Goal: Transaction & Acquisition: Purchase product/service

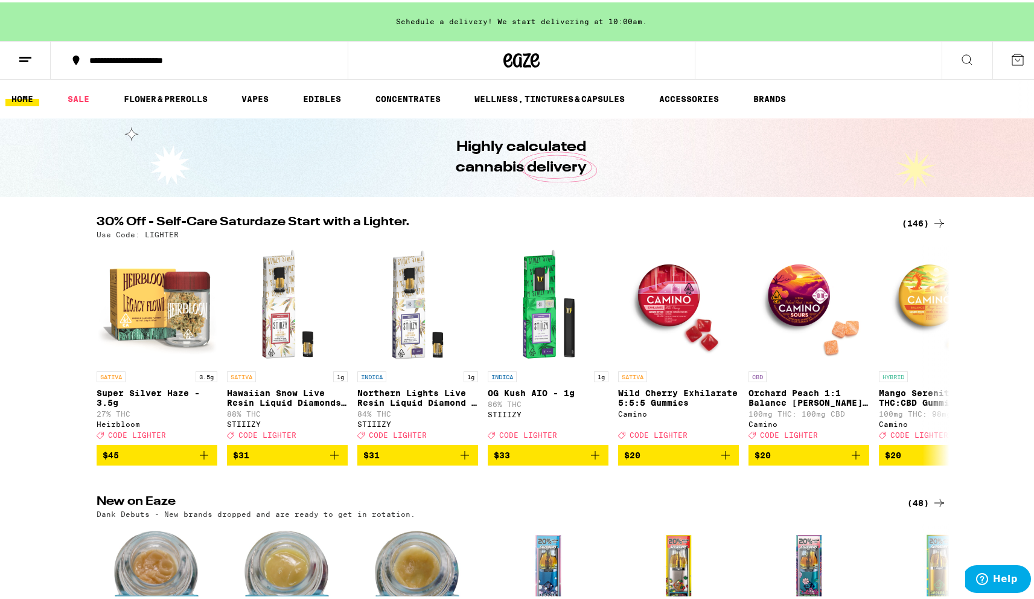
click at [922, 226] on div "(146)" at bounding box center [924, 221] width 45 height 14
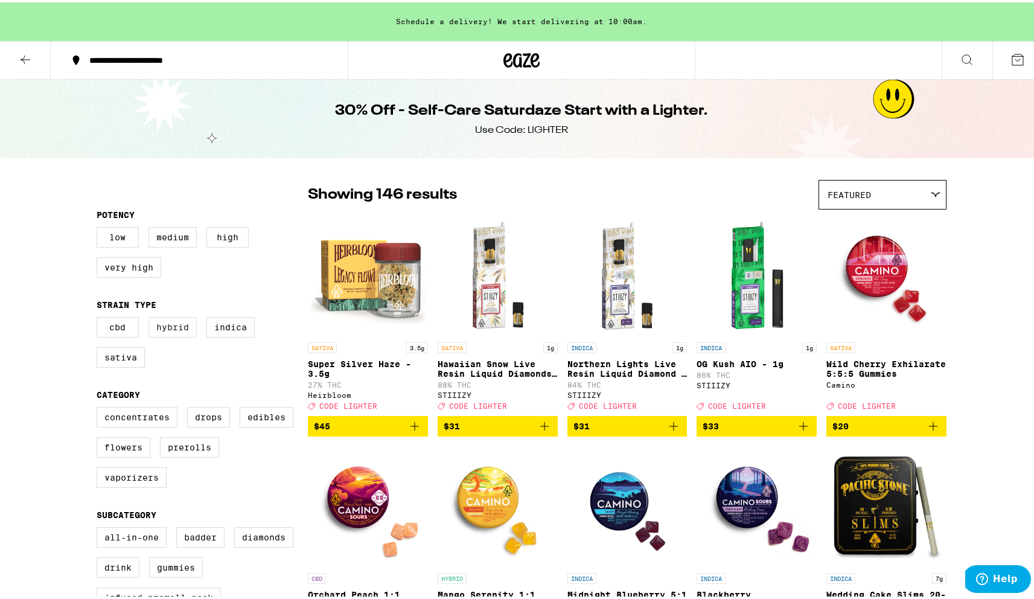
click at [155, 331] on label "Hybrid" at bounding box center [172, 324] width 48 height 21
click at [100, 317] on input "Hybrid" at bounding box center [99, 316] width 1 height 1
checkbox input "true"
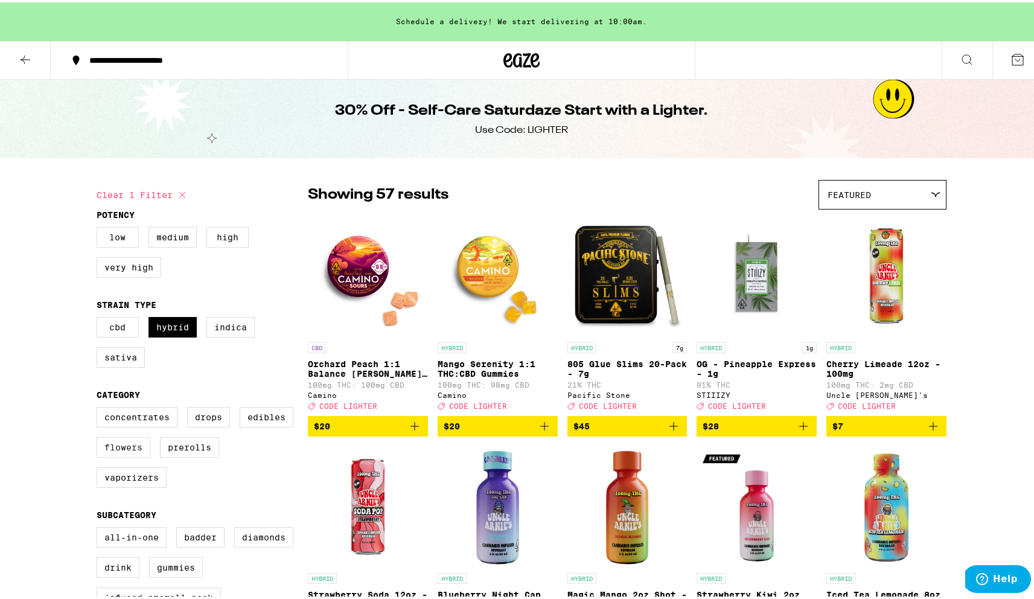
click at [113, 453] on label "Flowers" at bounding box center [124, 445] width 54 height 21
click at [100, 407] on input "Flowers" at bounding box center [99, 406] width 1 height 1
checkbox input "true"
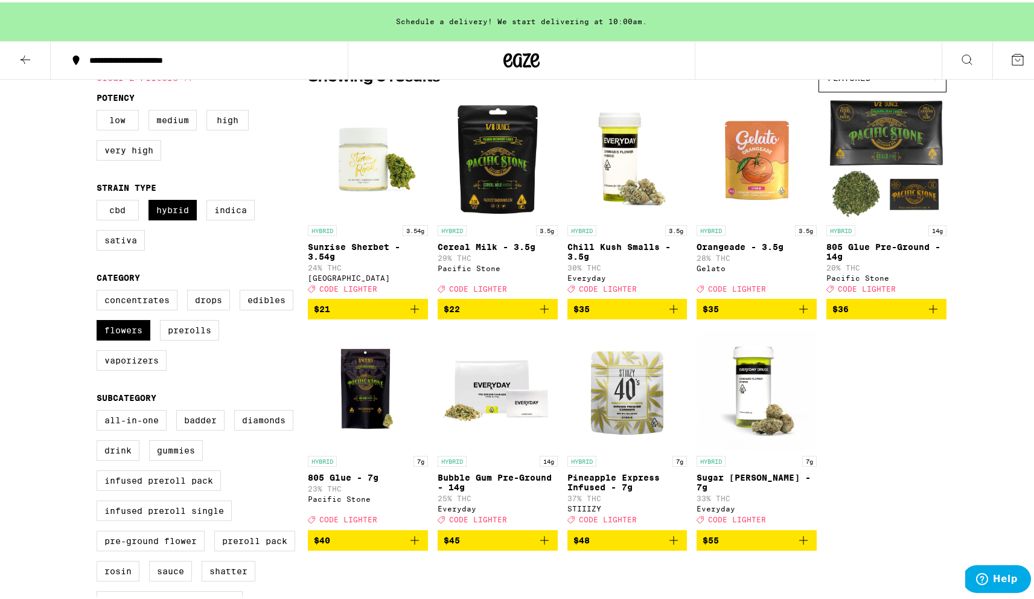
scroll to position [7, 0]
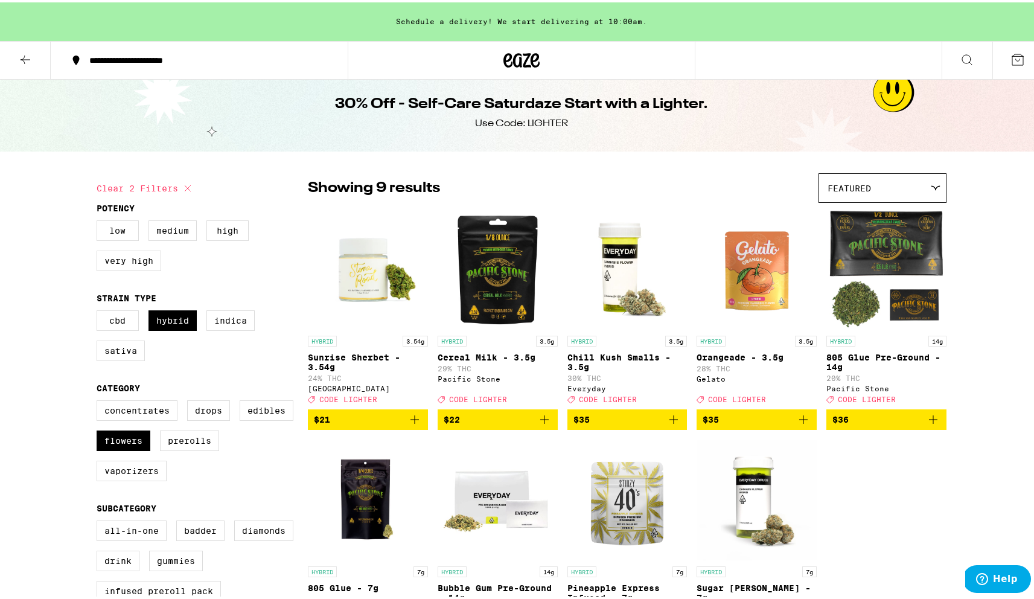
click at [389, 283] on img "Open page for Sunrise Sherbet - 3.54g from Stone Road" at bounding box center [368, 266] width 120 height 121
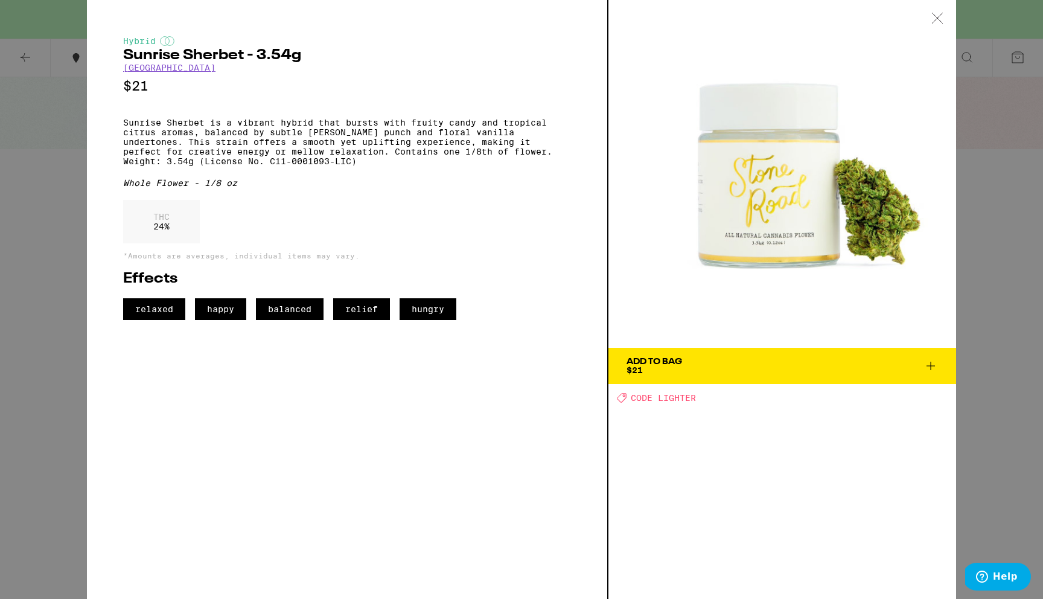
click at [65, 272] on div "Hybrid Sunrise Sherbet - 3.54g Stone Road $21 Sunrise Sherbet is a vibrant hybr…" at bounding box center [521, 299] width 1043 height 599
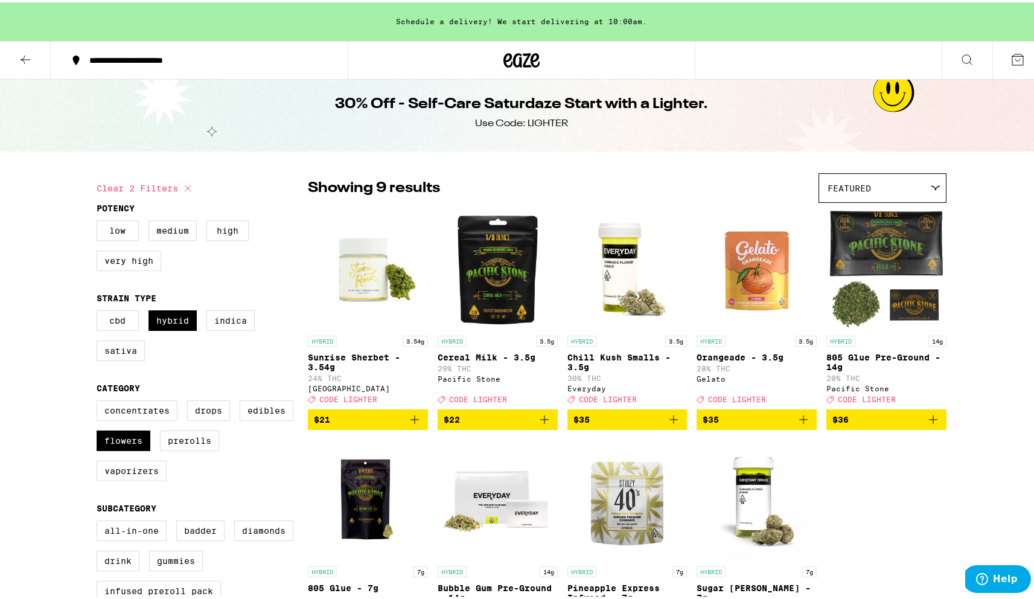
click at [416, 424] on icon "Add to bag" at bounding box center [414, 417] width 14 height 14
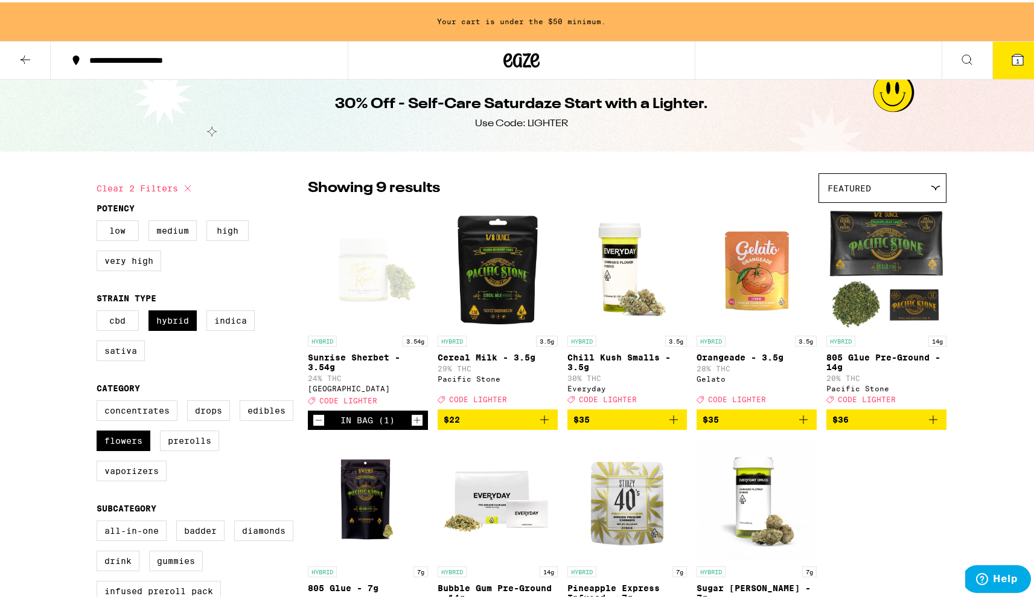
click at [750, 272] on img "Open page for Orangeade - 3.5g from Gelato" at bounding box center [756, 266] width 120 height 121
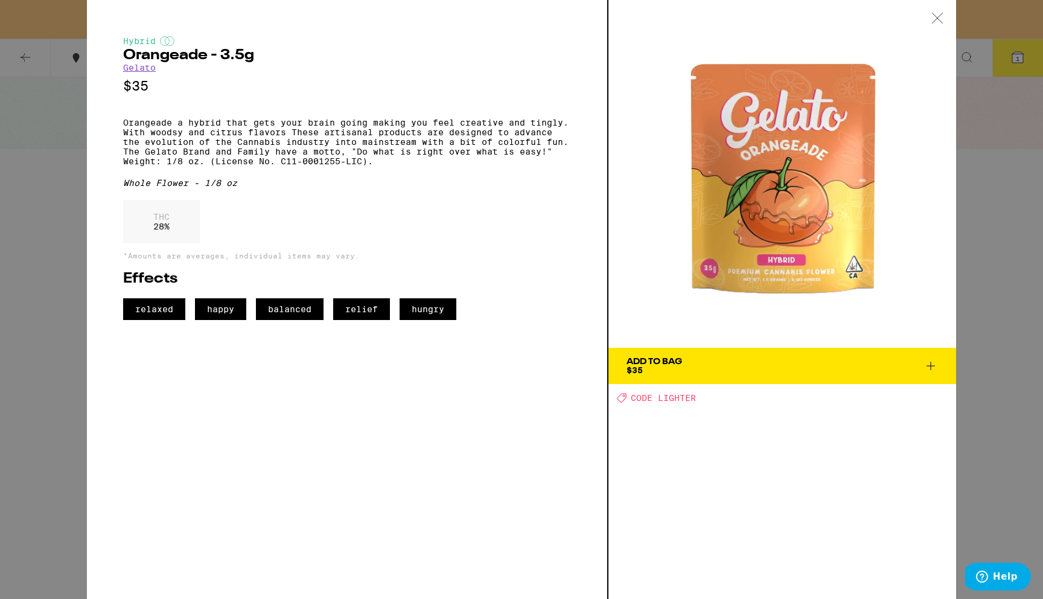
click at [60, 326] on div "Hybrid Orangeade - 3.5g Gelato $35 Orangeade a hybrid that gets your brain goin…" at bounding box center [521, 299] width 1043 height 599
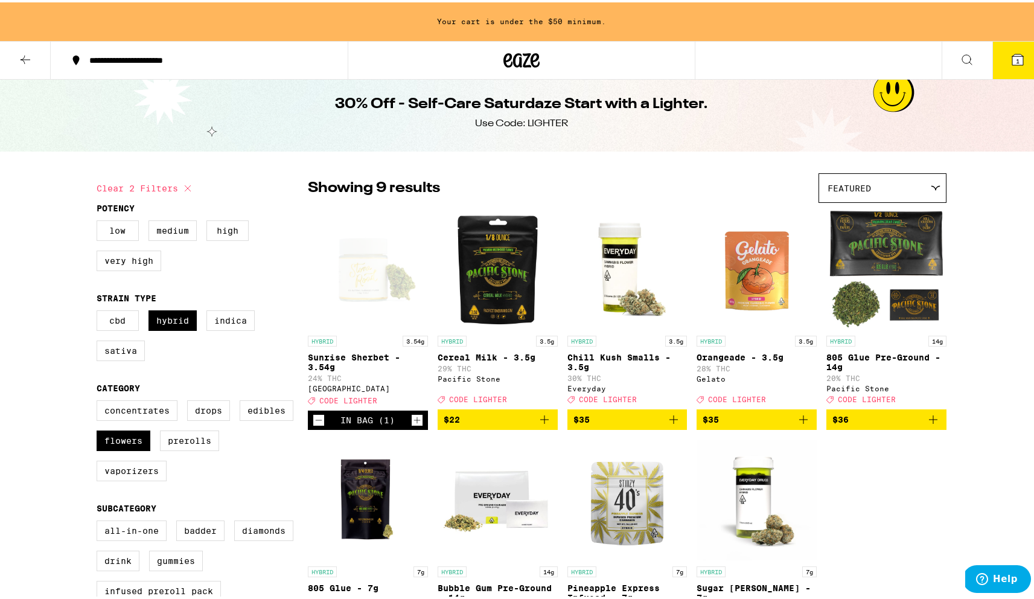
click at [798, 424] on icon "Add to bag" at bounding box center [803, 417] width 14 height 14
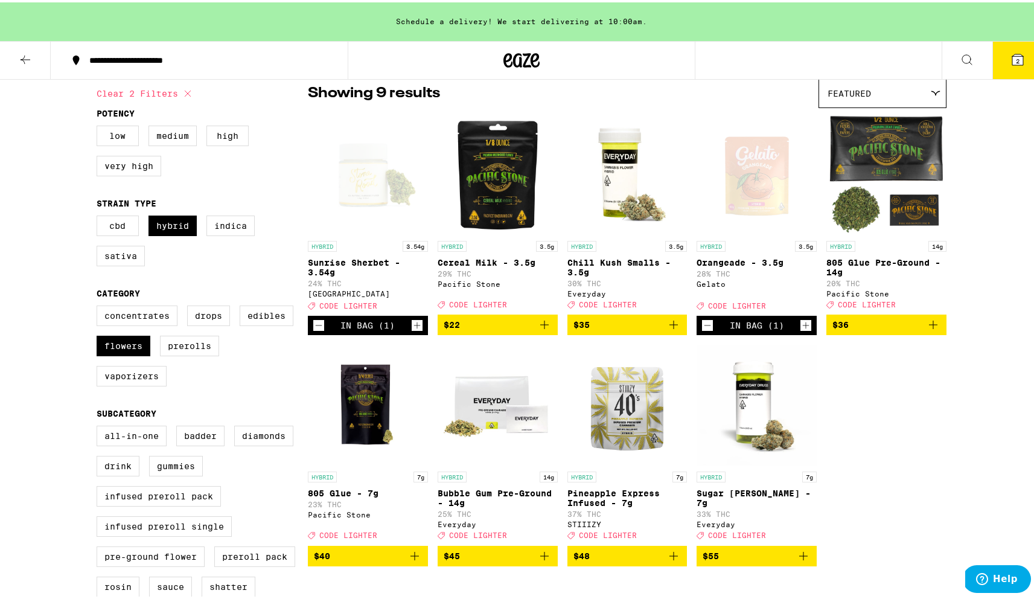
scroll to position [104, 0]
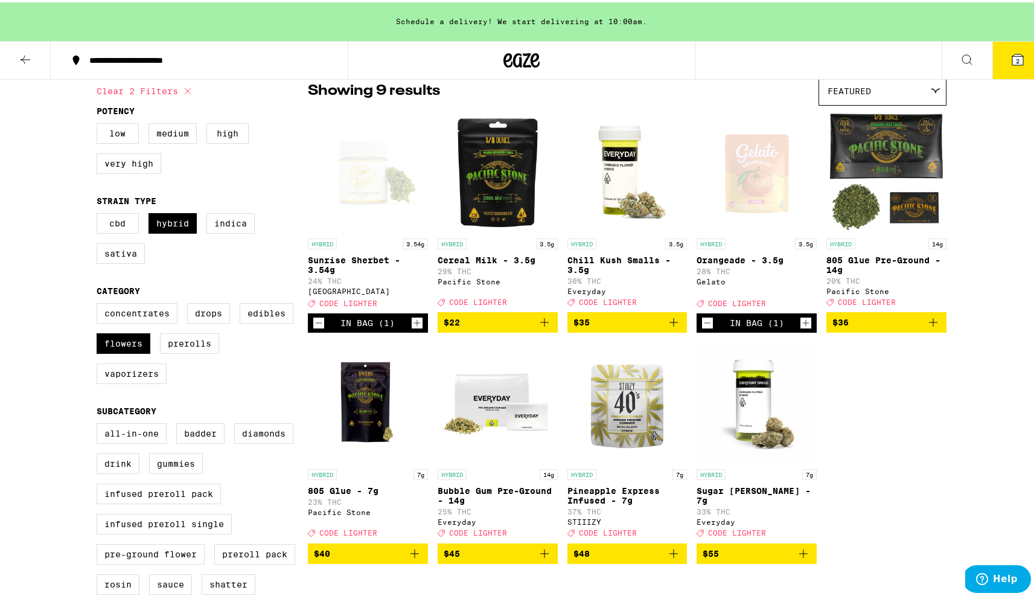
click at [407, 558] on icon "Add to bag" at bounding box center [414, 551] width 14 height 14
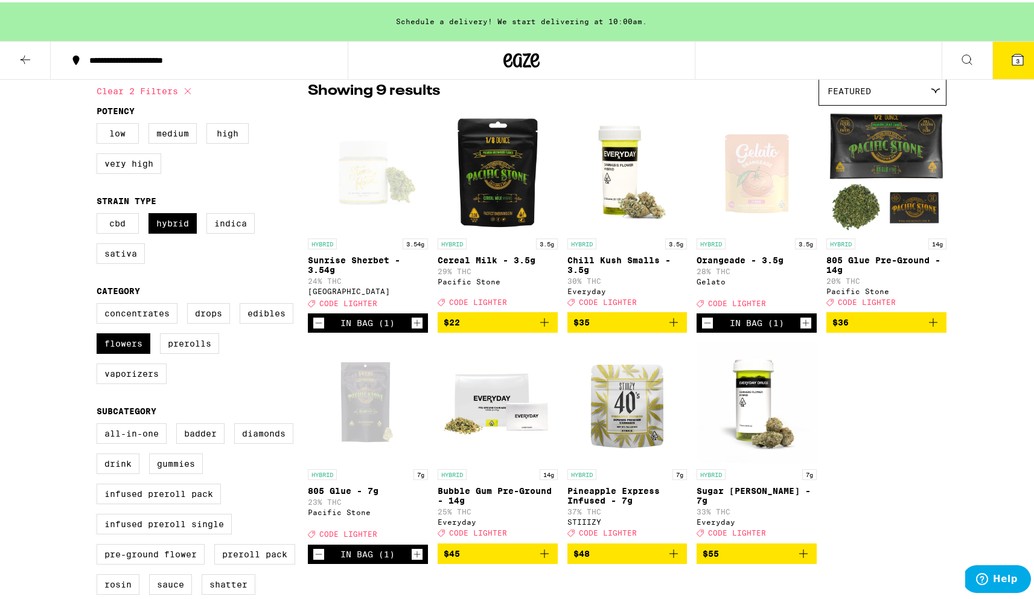
click at [1012, 63] on icon at bounding box center [1017, 57] width 14 height 14
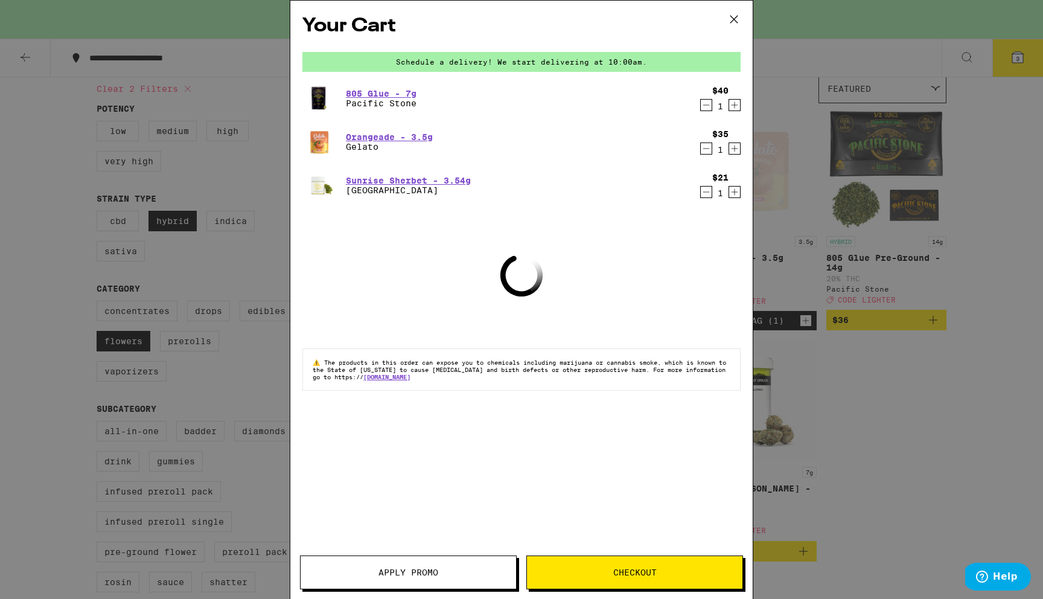
click at [428, 579] on button "Apply Promo" at bounding box center [408, 572] width 217 height 34
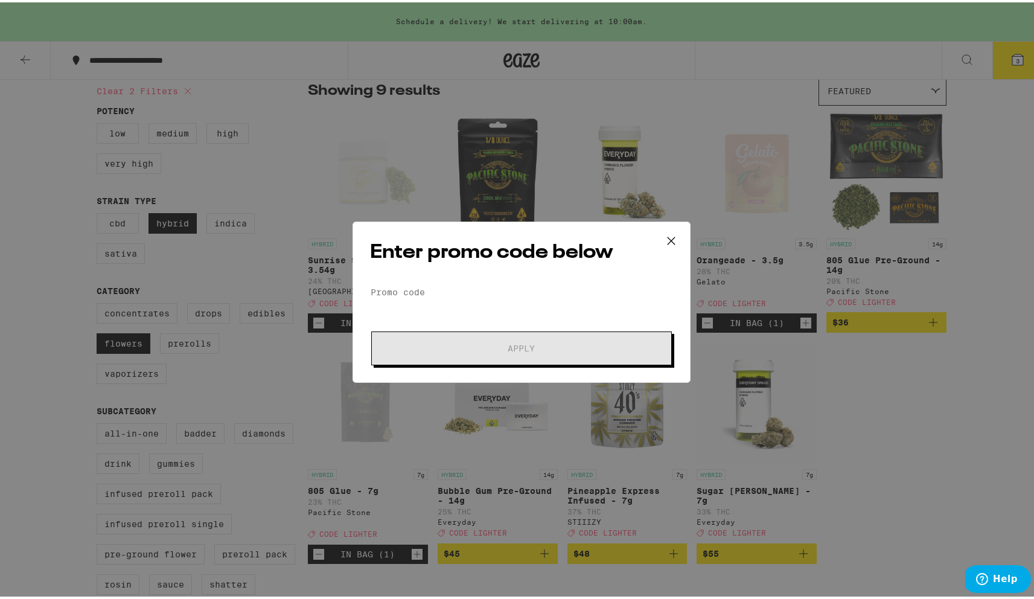
drag, startPoint x: 467, startPoint y: 277, endPoint x: 467, endPoint y: 284, distance: 6.6
click at [467, 278] on div "Enter promo code below Promo Code Apply" at bounding box center [521, 299] width 338 height 161
click at [467, 284] on input "Promo Code" at bounding box center [521, 290] width 303 height 18
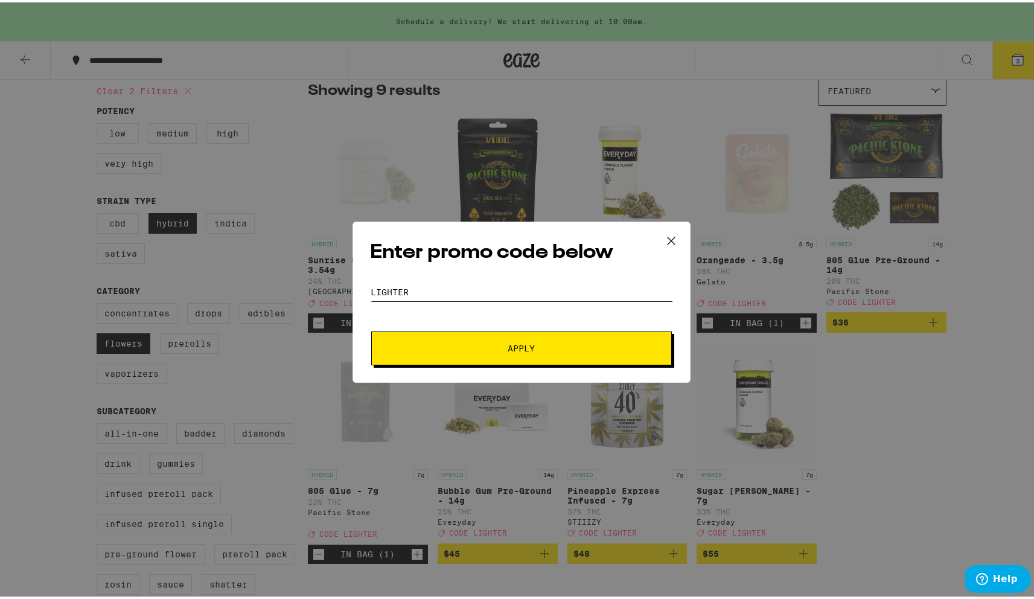
type input "lighter"
click at [557, 358] on button "Apply" at bounding box center [521, 346] width 301 height 34
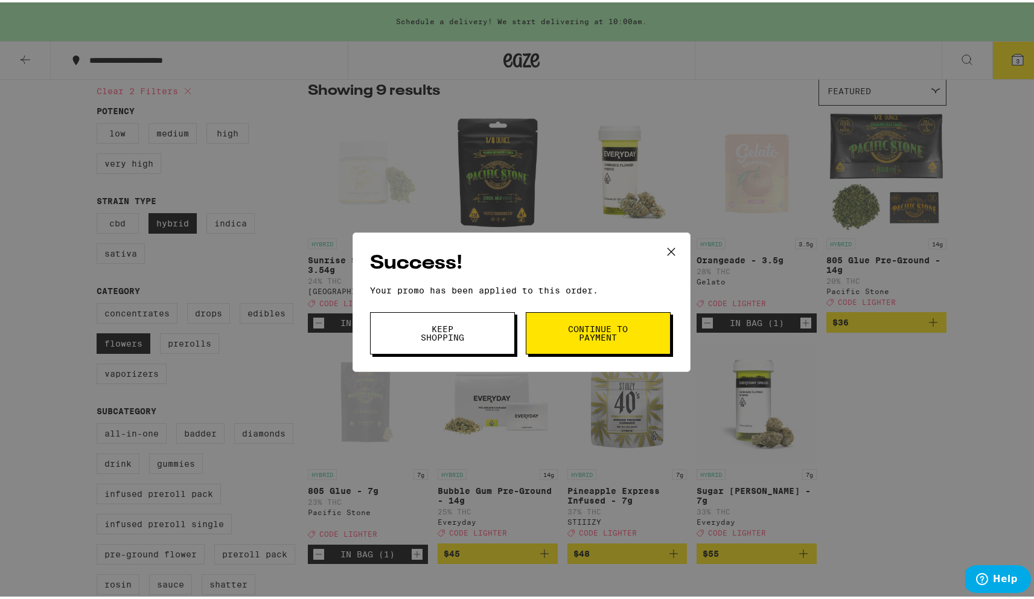
click at [585, 334] on span "Continue to payment" at bounding box center [598, 330] width 62 height 17
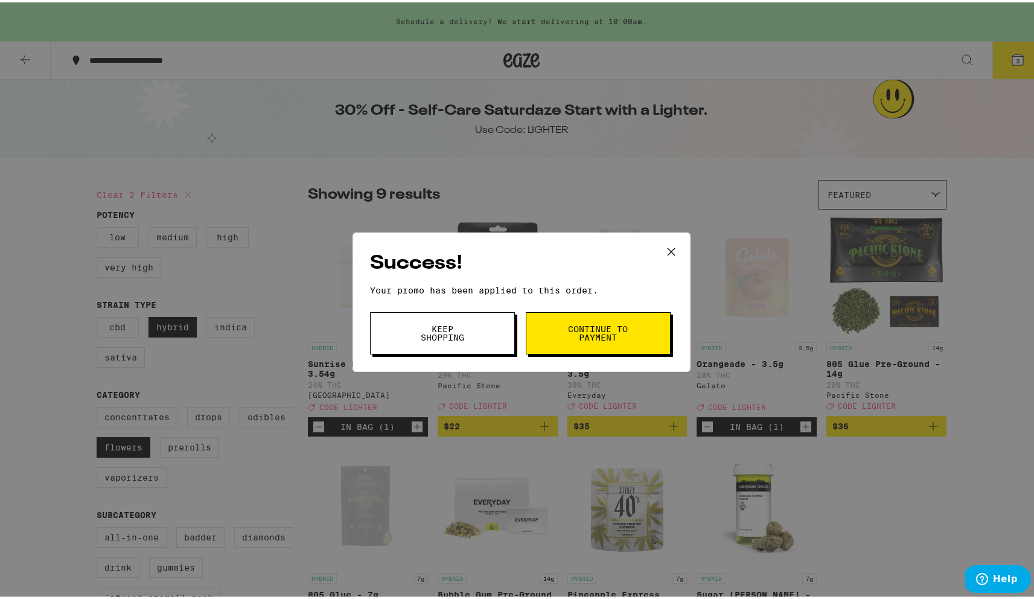
click at [477, 334] on button "Keep Shopping" at bounding box center [442, 331] width 145 height 42
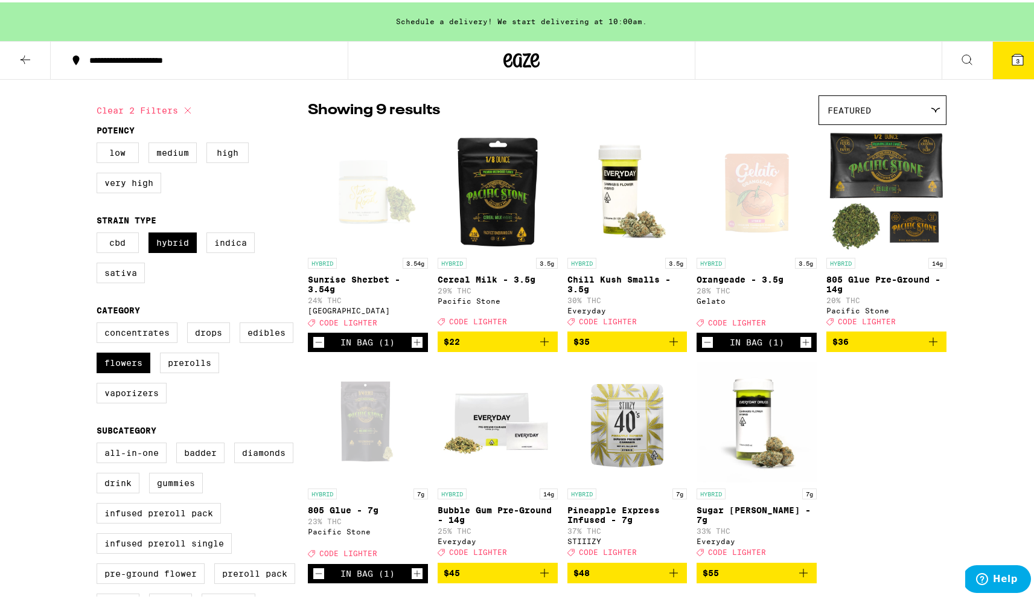
scroll to position [91, 0]
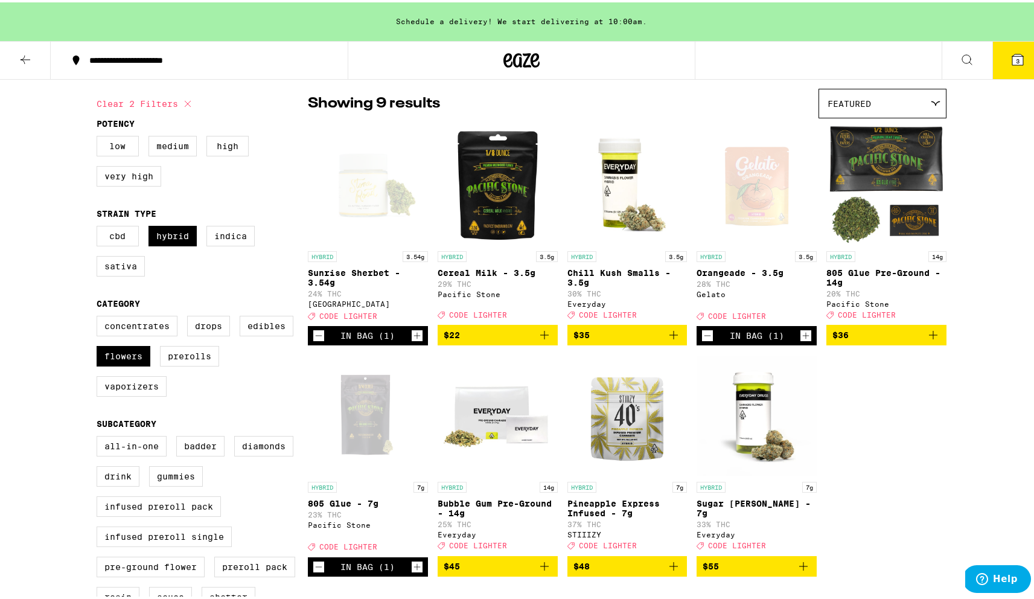
click at [706, 340] on icon "Decrement" at bounding box center [707, 333] width 11 height 14
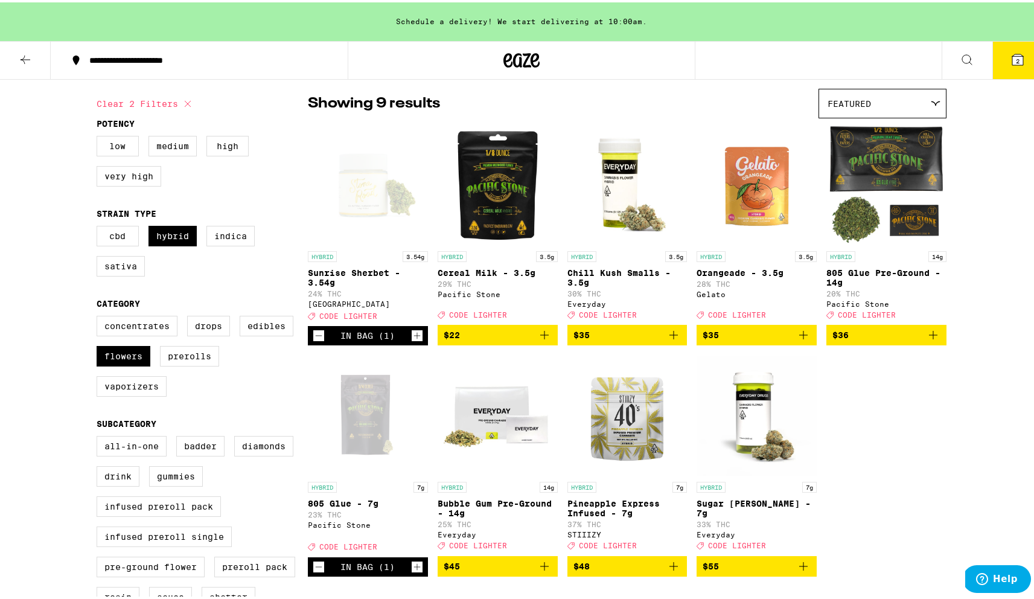
click at [416, 340] on icon "Increment" at bounding box center [417, 333] width 11 height 14
click at [1015, 53] on icon at bounding box center [1017, 57] width 14 height 14
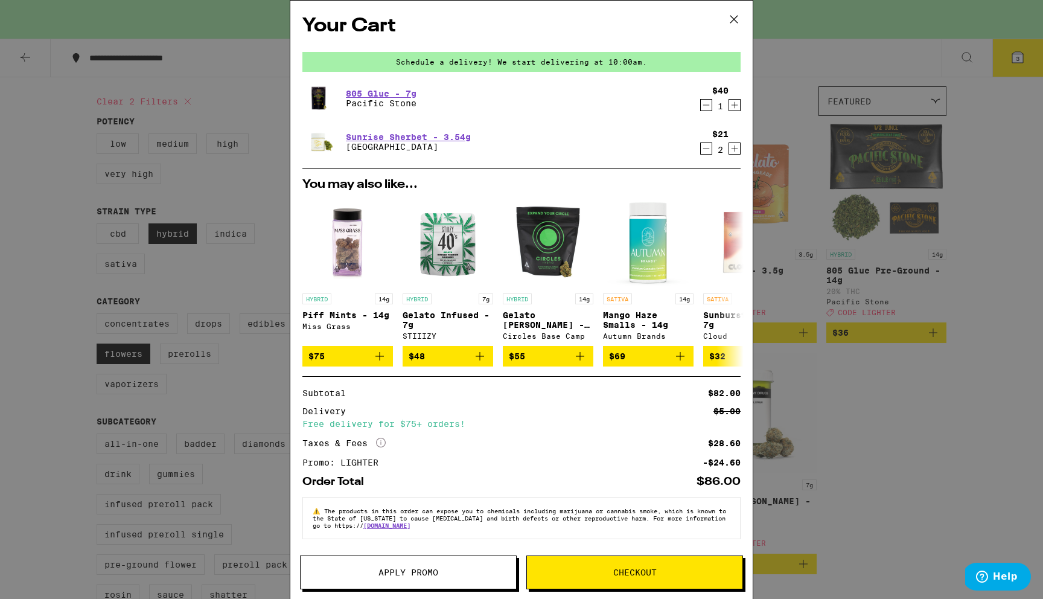
click at [735, 22] on icon at bounding box center [734, 19] width 18 height 18
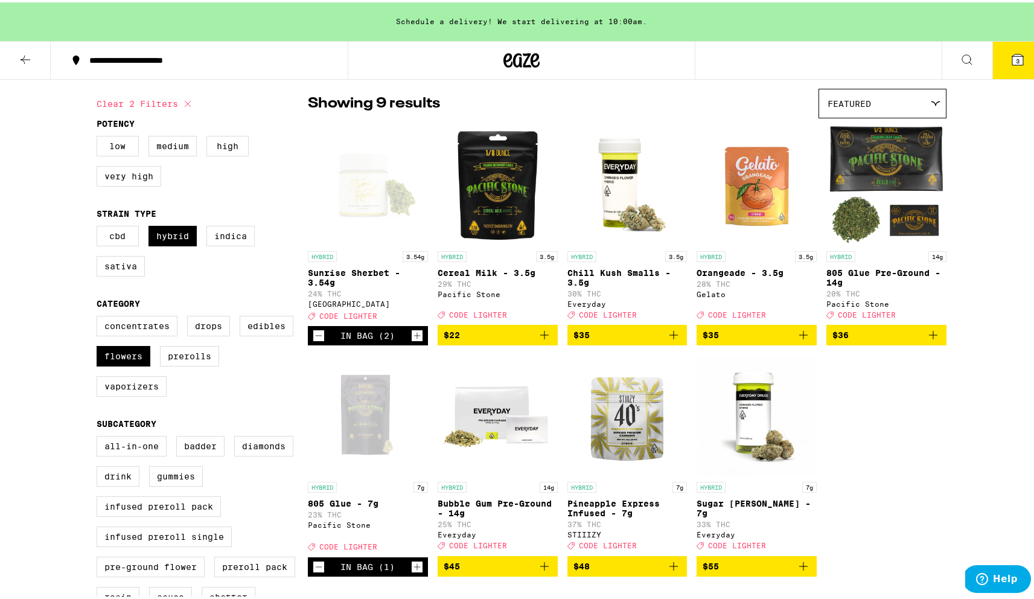
click at [27, 51] on icon at bounding box center [25, 57] width 14 height 14
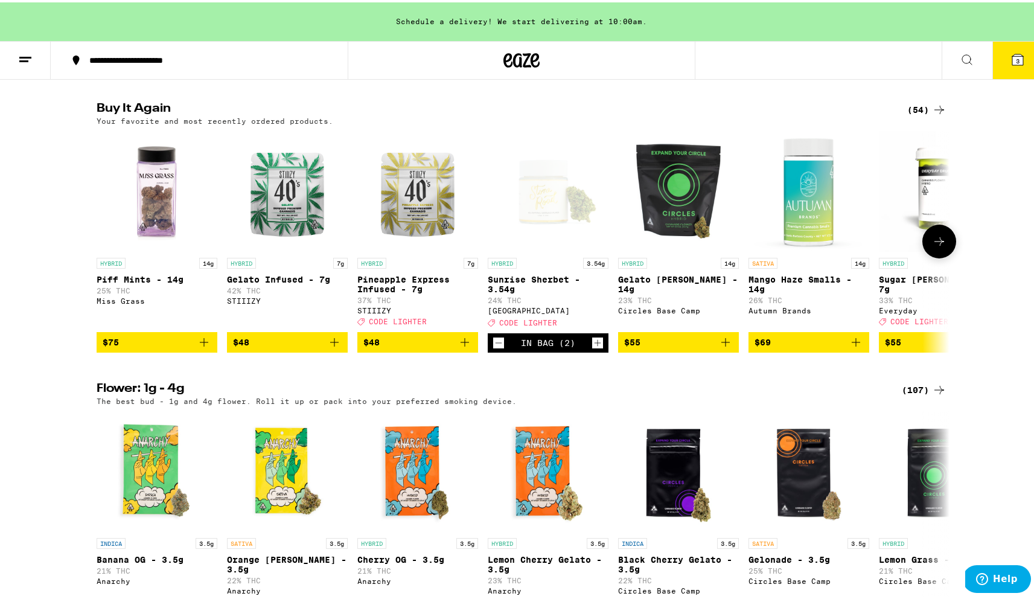
scroll to position [1060, 0]
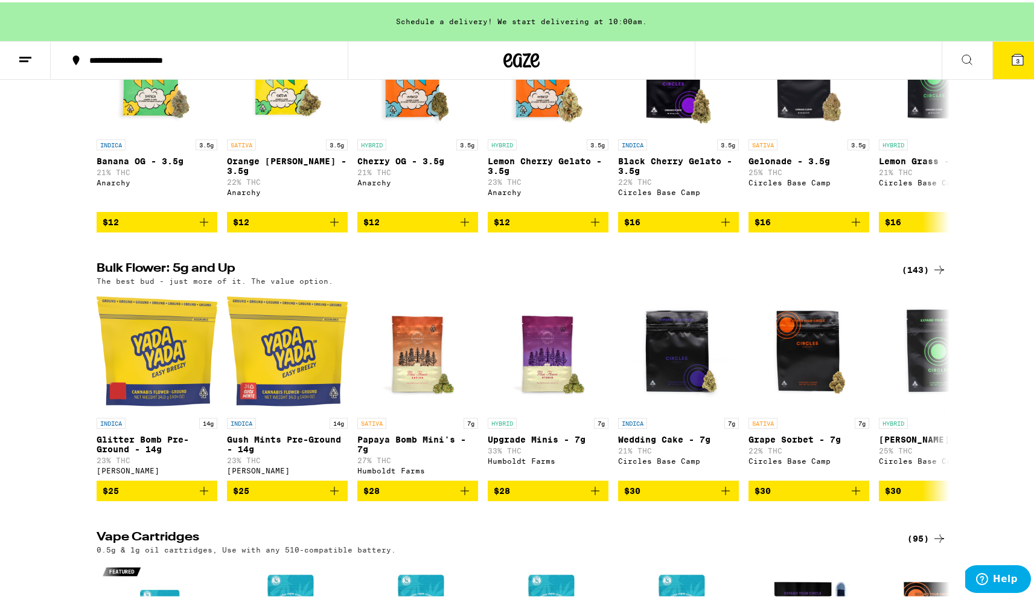
click at [920, 275] on div "(143)" at bounding box center [924, 267] width 45 height 14
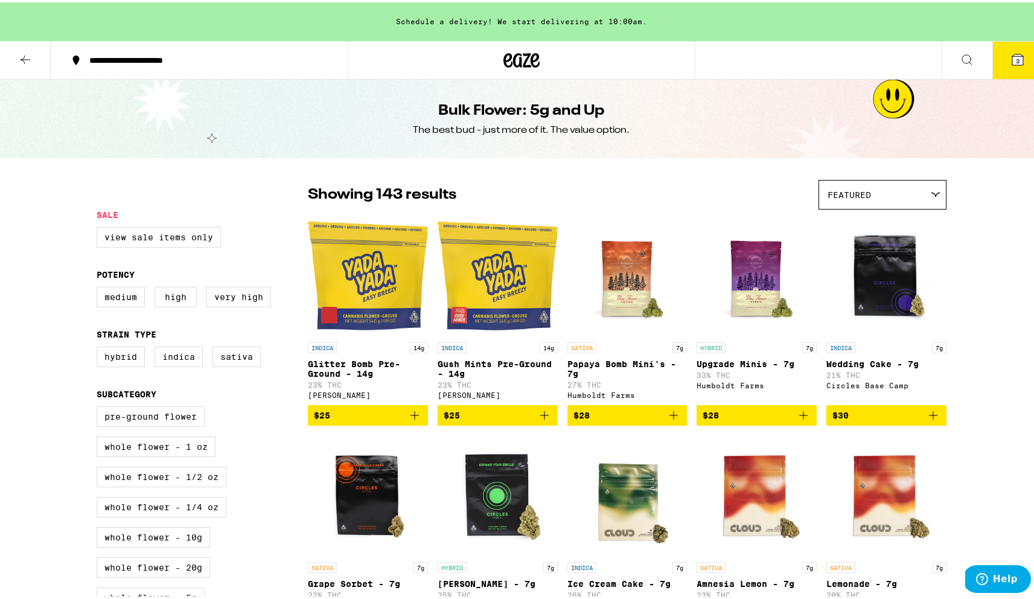
click at [1005, 65] on button "3" at bounding box center [1017, 57] width 51 height 37
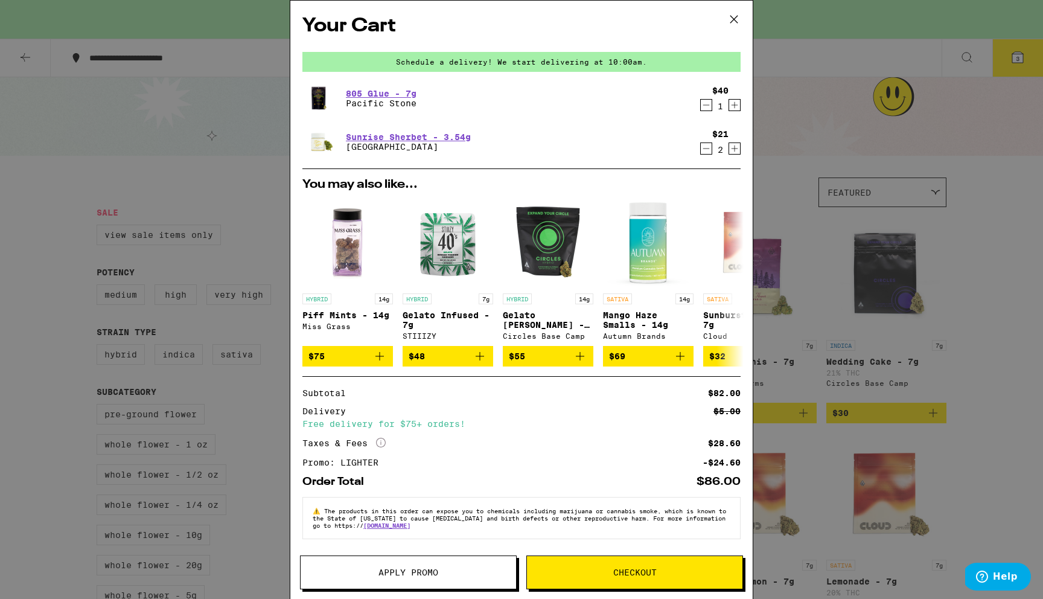
click at [639, 569] on span "Checkout" at bounding box center [634, 572] width 43 height 8
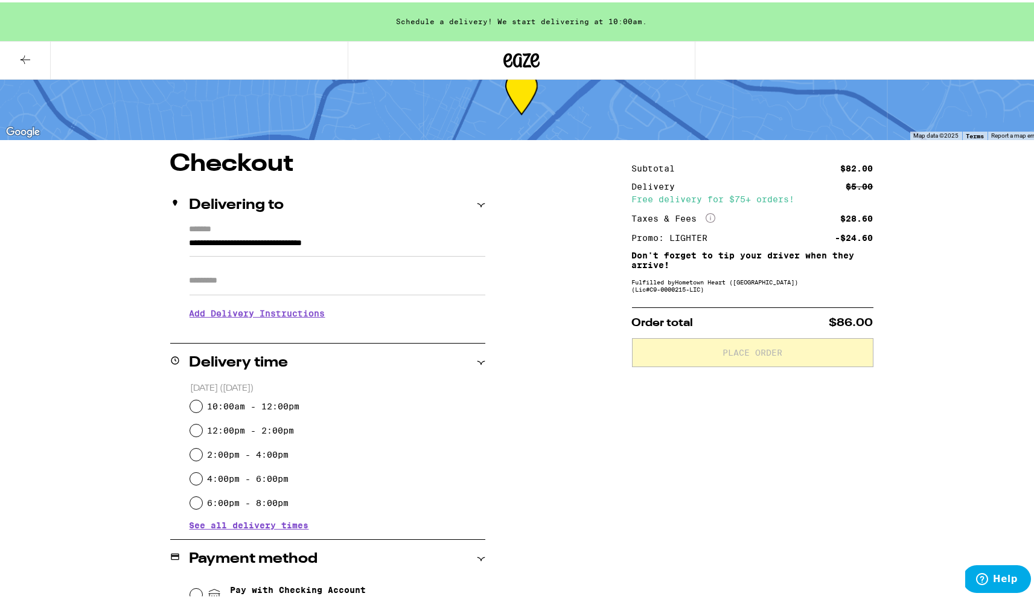
scroll to position [109, 0]
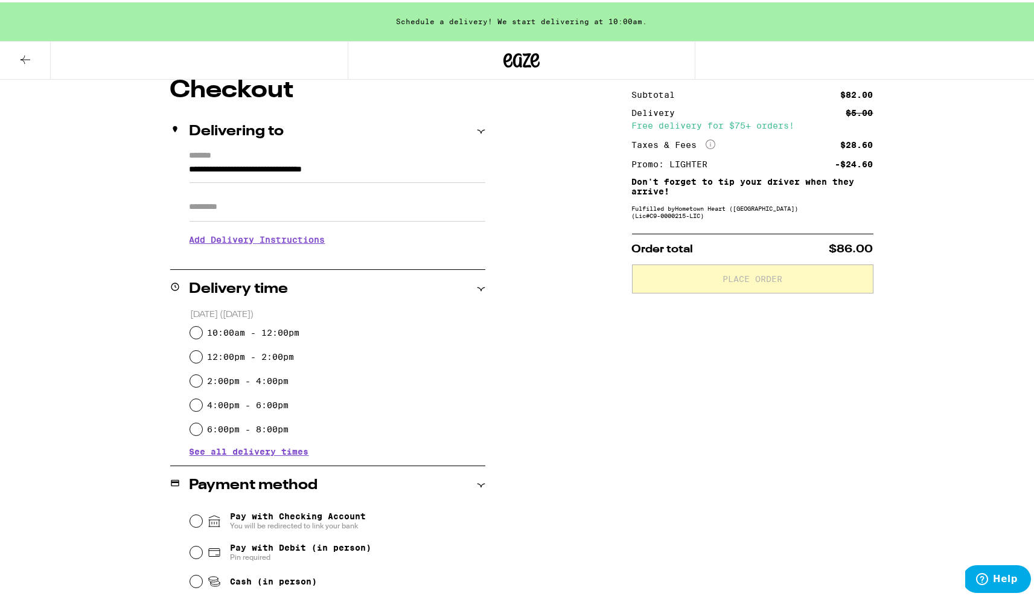
click at [258, 207] on input "Apt/Suite" at bounding box center [338, 204] width 296 height 29
type input "**********"
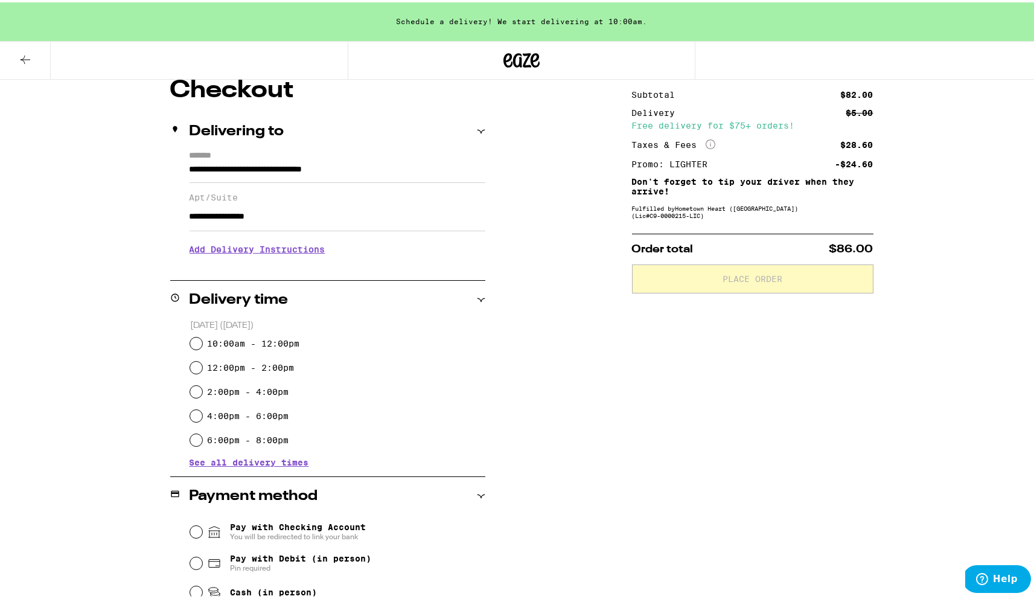
click at [279, 253] on h3 "Add Delivery Instructions" at bounding box center [338, 247] width 296 height 28
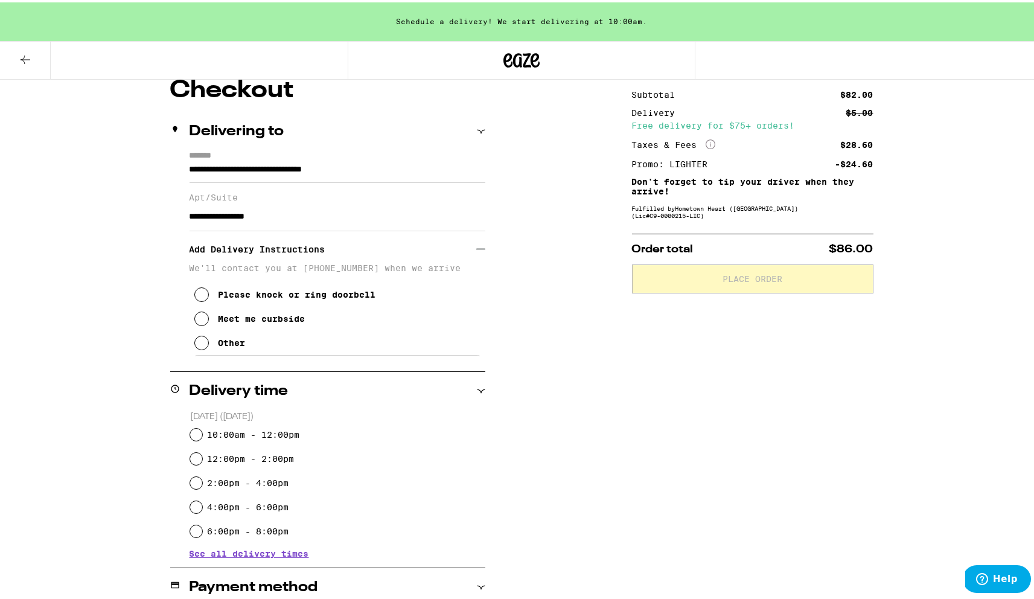
click at [245, 297] on div "Please knock or ring doorbell" at bounding box center [297, 292] width 158 height 10
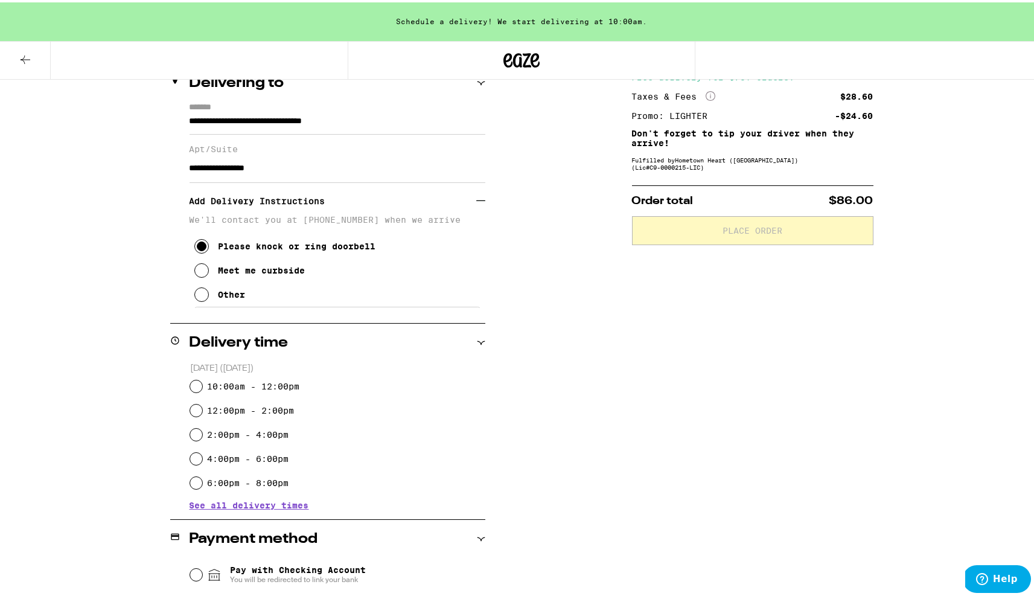
scroll to position [222, 0]
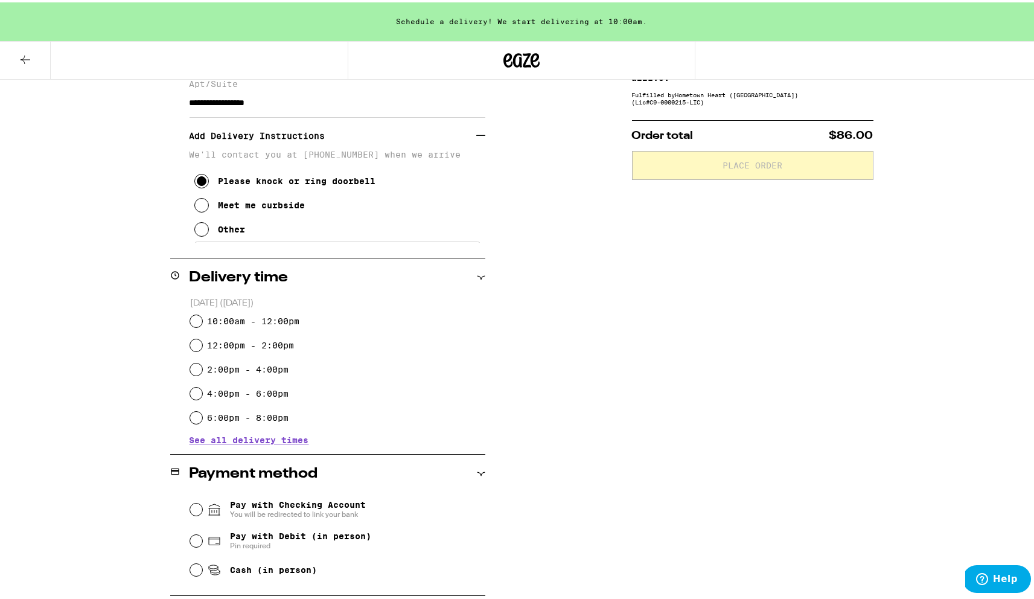
click at [259, 320] on label "10:00am - 12:00pm" at bounding box center [253, 319] width 92 height 10
click at [202, 320] on input "10:00am - 12:00pm" at bounding box center [196, 319] width 12 height 12
radio input "true"
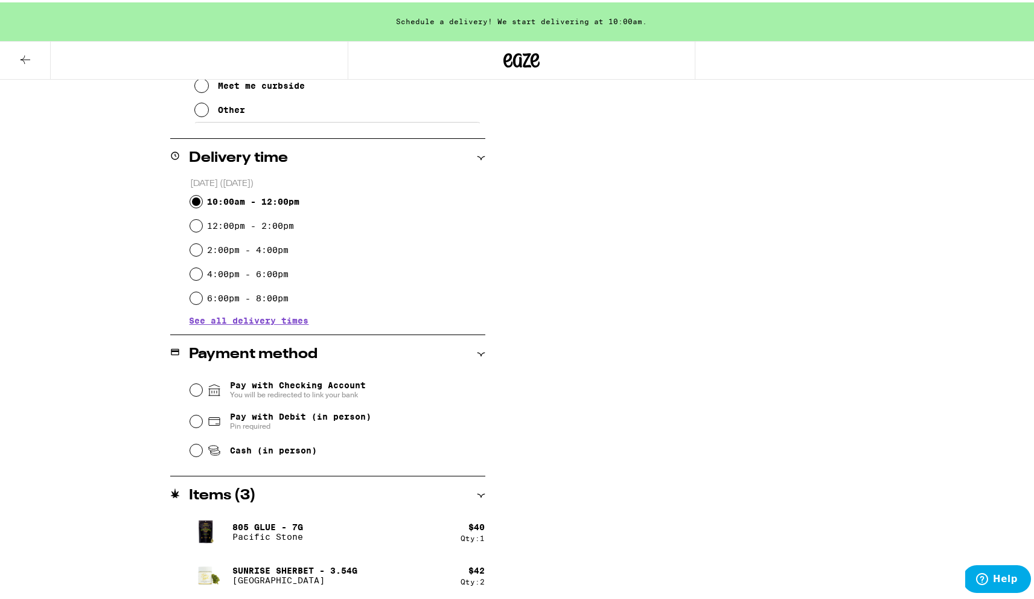
scroll to position [343, 0]
drag, startPoint x: 237, startPoint y: 450, endPoint x: 299, endPoint y: 437, distance: 64.0
click at [237, 449] on span "Cash (in person)" at bounding box center [273, 447] width 87 height 10
click at [202, 449] on input "Cash (in person)" at bounding box center [196, 447] width 12 height 12
radio input "true"
